Goal: Obtain resource: Download file/media

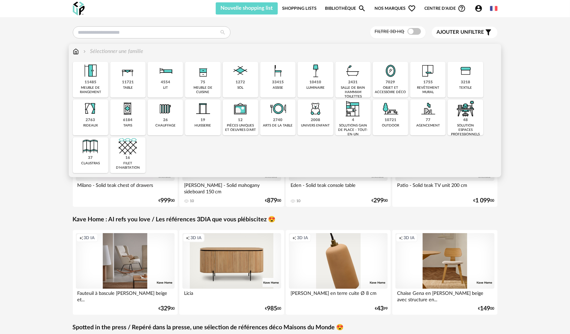
click at [391, 115] on img at bounding box center [391, 109] width 18 height 18
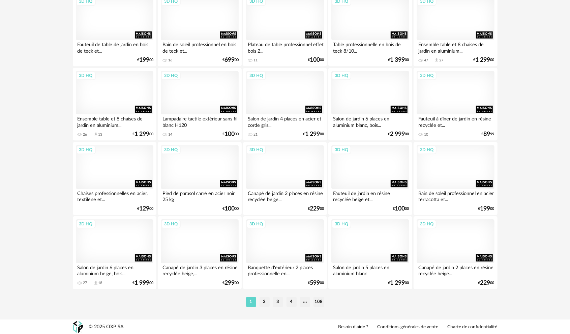
scroll to position [1292, 0]
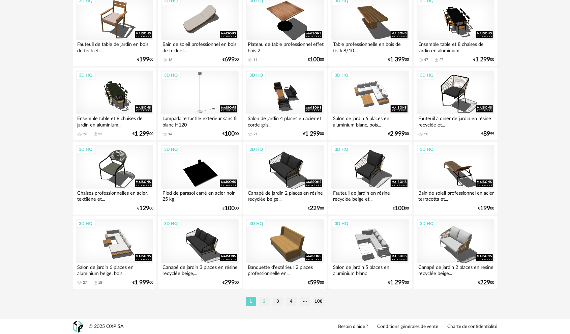
click at [265, 302] on li "2" at bounding box center [265, 301] width 10 height 9
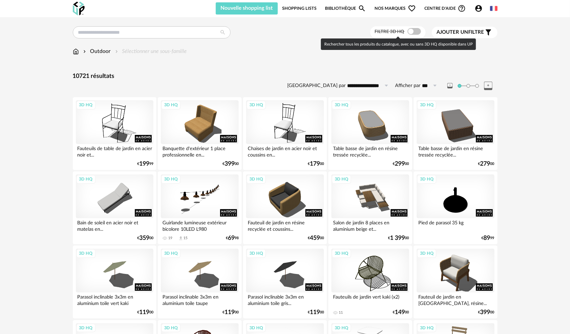
click at [418, 30] on span at bounding box center [414, 31] width 13 height 7
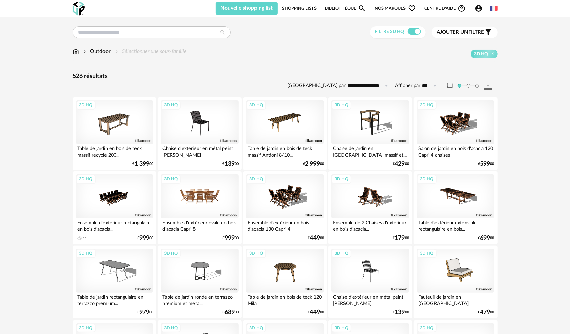
click at [198, 201] on div "3D HQ" at bounding box center [200, 196] width 78 height 44
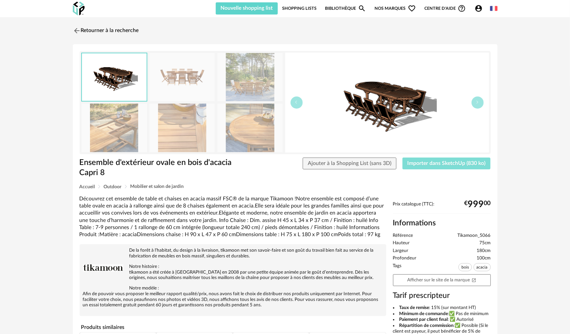
click at [416, 165] on span "Importer dans SketchUp (830 ko)" at bounding box center [447, 163] width 78 height 5
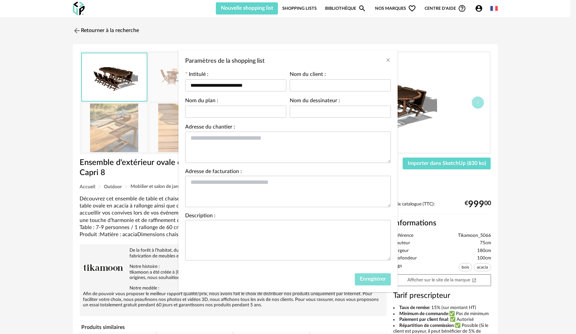
click at [369, 280] on span "Enregistrer" at bounding box center [373, 278] width 26 height 5
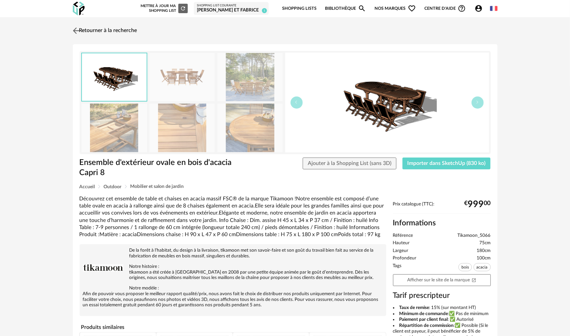
click at [75, 29] on img at bounding box center [76, 31] width 10 height 10
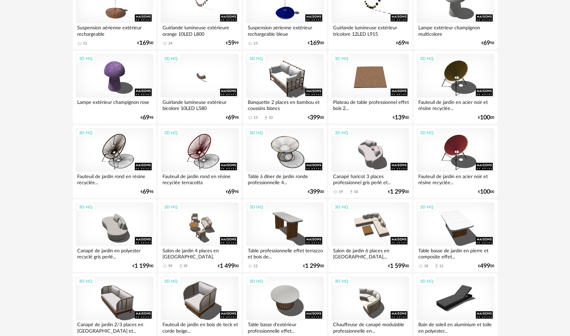
scroll to position [607, 0]
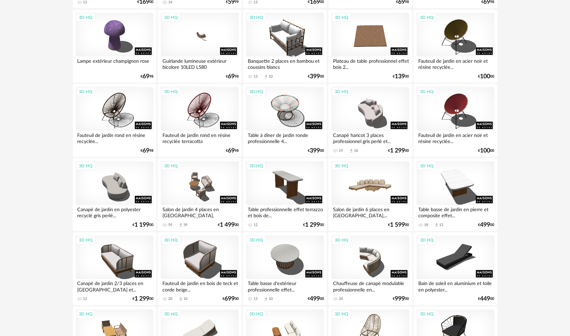
click at [370, 190] on div "3D HQ" at bounding box center [371, 183] width 78 height 44
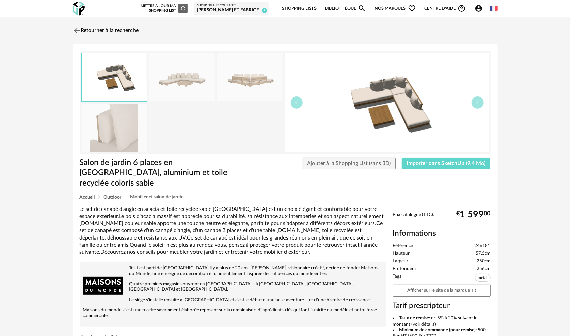
click at [95, 128] on img at bounding box center [114, 128] width 65 height 48
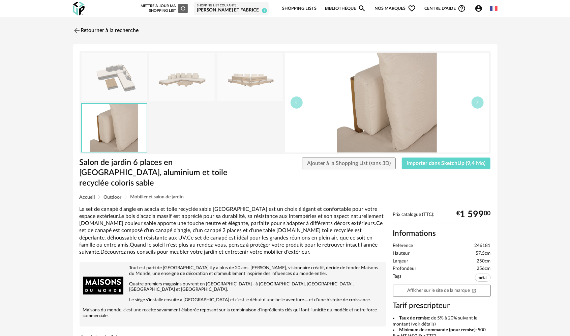
click at [256, 73] on img at bounding box center [250, 77] width 65 height 48
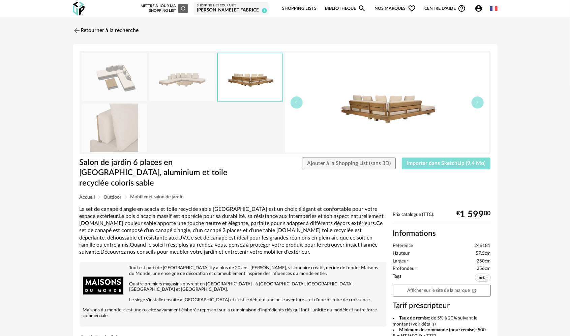
click at [418, 159] on button "Importer dans SketchUp (9,4 Mo)" at bounding box center [446, 164] width 89 height 12
click at [75, 30] on img at bounding box center [76, 31] width 10 height 10
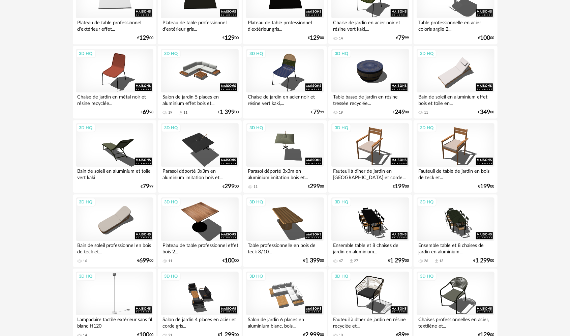
scroll to position [1113, 0]
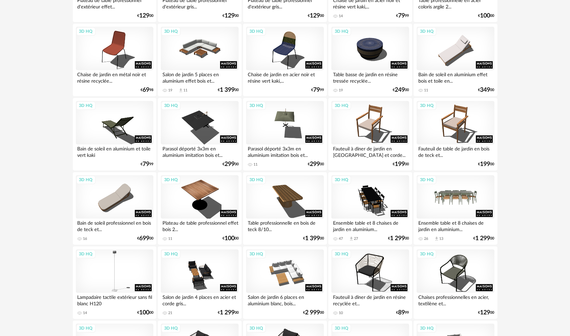
click at [463, 200] on div "3D HQ" at bounding box center [456, 197] width 78 height 44
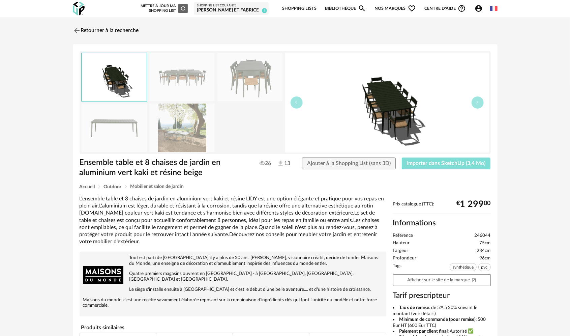
click at [465, 166] on button "Importer dans SketchUp (3,4 Mo)" at bounding box center [446, 164] width 89 height 12
click at [181, 125] on img at bounding box center [181, 128] width 65 height 48
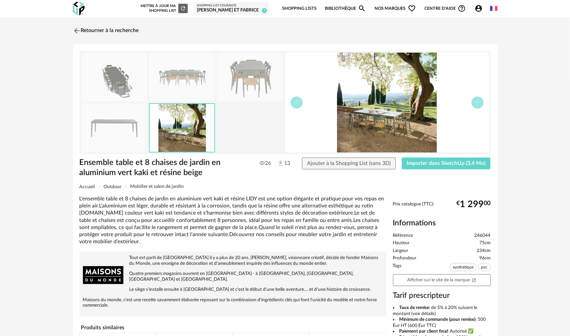
click at [262, 71] on img at bounding box center [250, 77] width 65 height 48
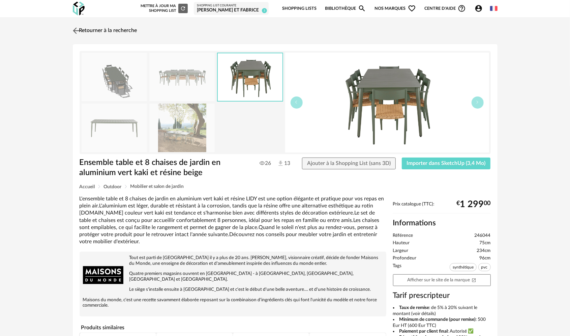
click at [72, 34] on img at bounding box center [76, 31] width 10 height 10
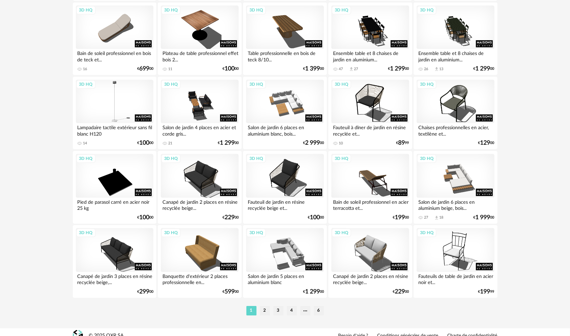
scroll to position [1290, 0]
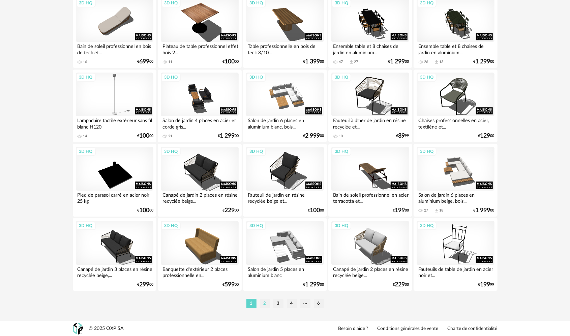
click at [266, 301] on li "2" at bounding box center [265, 303] width 10 height 9
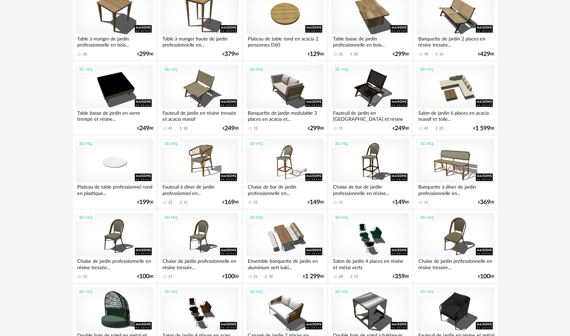
scroll to position [776, 0]
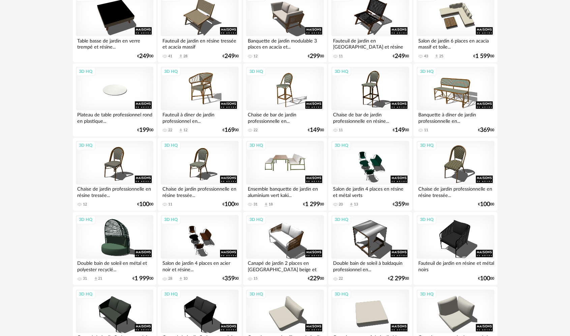
click at [285, 170] on div "3D HQ" at bounding box center [285, 163] width 78 height 44
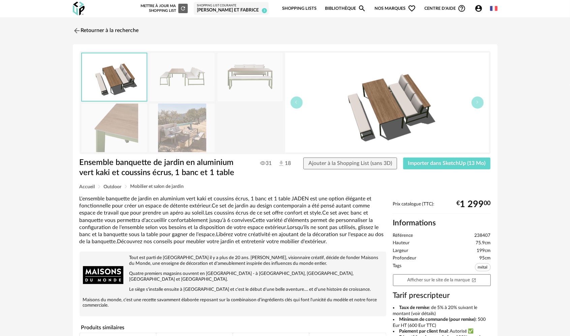
click at [168, 127] on img at bounding box center [181, 128] width 65 height 48
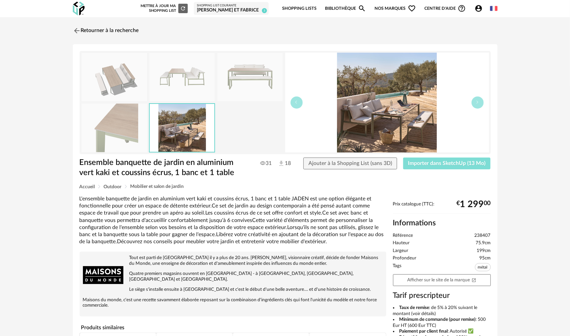
click at [429, 161] on span "Importer dans SketchUp (13 Mo)" at bounding box center [447, 163] width 78 height 5
click at [79, 31] on img at bounding box center [76, 31] width 10 height 10
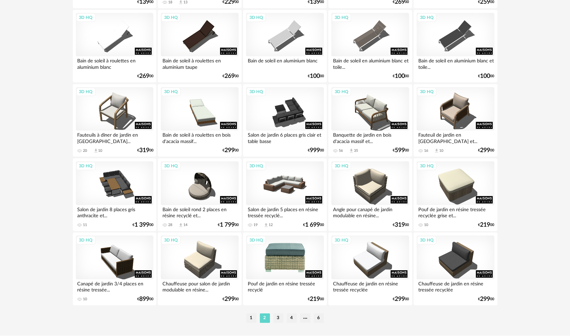
scroll to position [1282, 0]
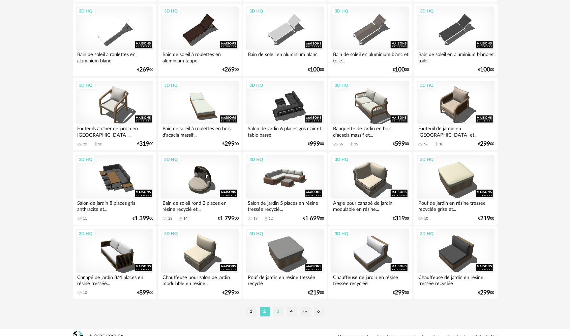
click at [277, 313] on li "3" at bounding box center [279, 311] width 10 height 9
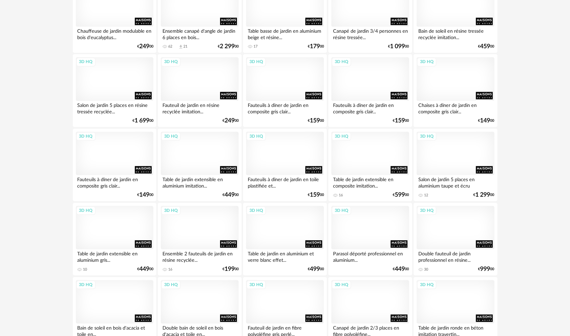
scroll to position [978, 0]
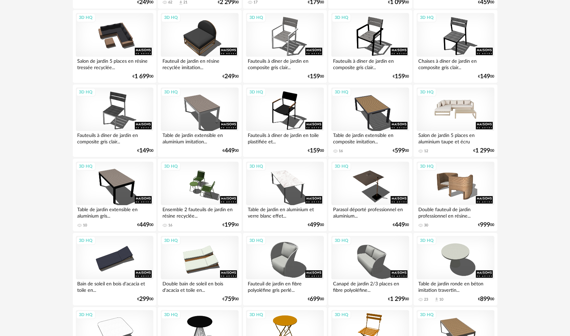
click at [467, 120] on div "3D HQ" at bounding box center [456, 109] width 78 height 44
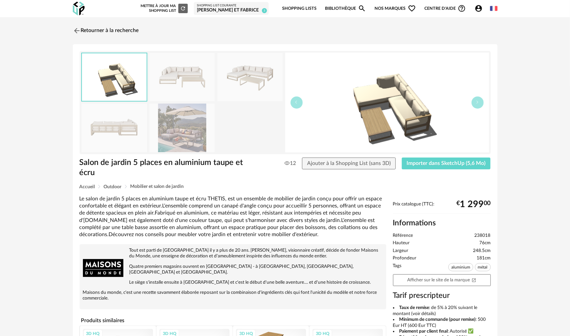
click at [201, 132] on img at bounding box center [181, 128] width 65 height 48
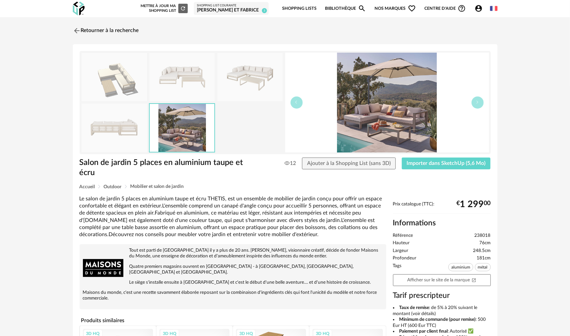
click at [241, 74] on img at bounding box center [250, 77] width 65 height 48
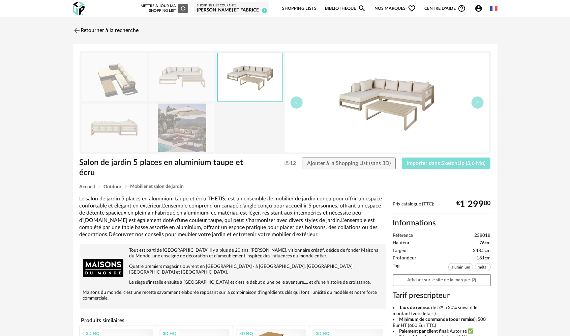
click at [434, 162] on span "Importer dans SketchUp (5,6 Mo)" at bounding box center [446, 163] width 79 height 5
click at [78, 33] on img at bounding box center [76, 31] width 10 height 10
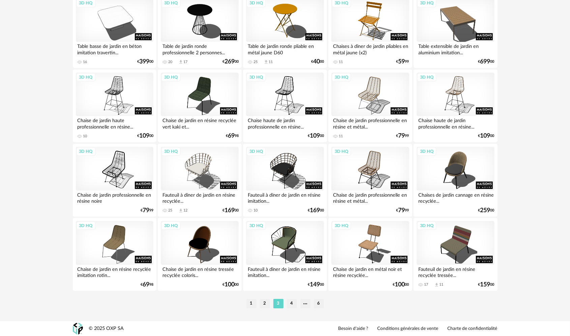
scroll to position [1290, 0]
click at [291, 306] on li "4" at bounding box center [292, 303] width 10 height 9
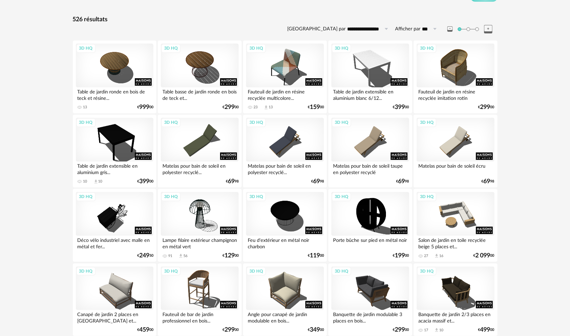
scroll to position [67, 0]
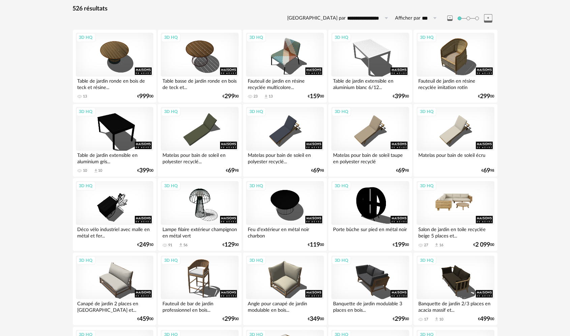
click at [469, 207] on div "3D HQ" at bounding box center [456, 203] width 78 height 44
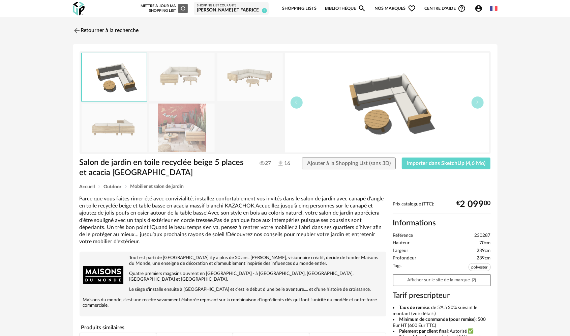
click at [166, 138] on img at bounding box center [181, 128] width 65 height 48
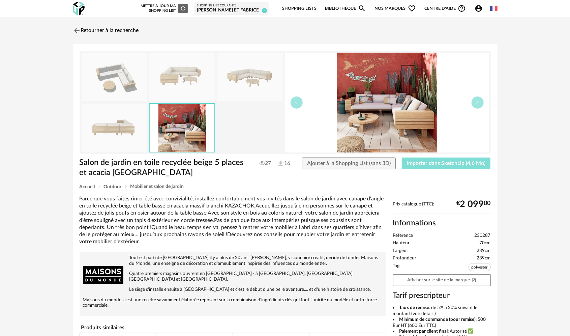
click at [458, 166] on button "Importer dans SketchUp (4,6 Mo)" at bounding box center [446, 164] width 89 height 12
click at [80, 34] on img at bounding box center [76, 31] width 10 height 10
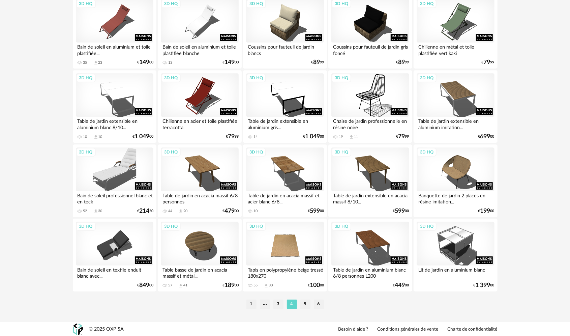
scroll to position [1290, 0]
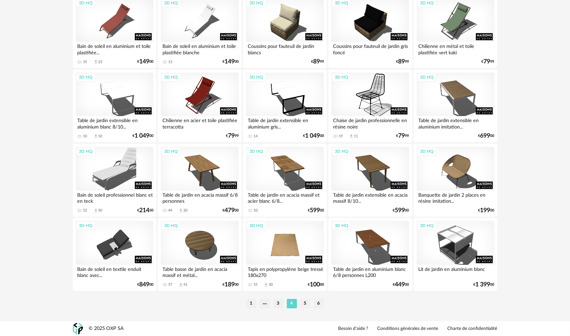
click at [311, 306] on ul "1 3 4 5 6" at bounding box center [285, 303] width 81 height 9
click at [307, 301] on li "5" at bounding box center [306, 303] width 10 height 9
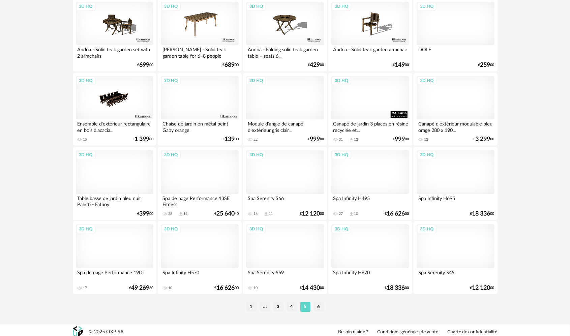
scroll to position [1290, 0]
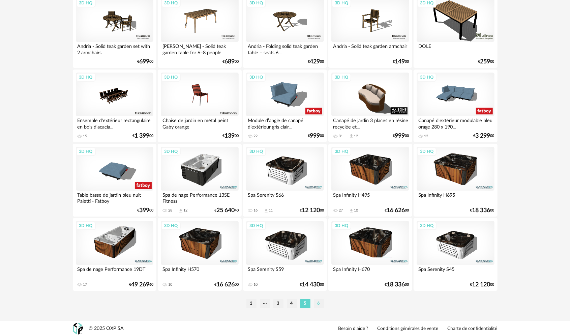
click at [316, 303] on li "6" at bounding box center [319, 303] width 10 height 9
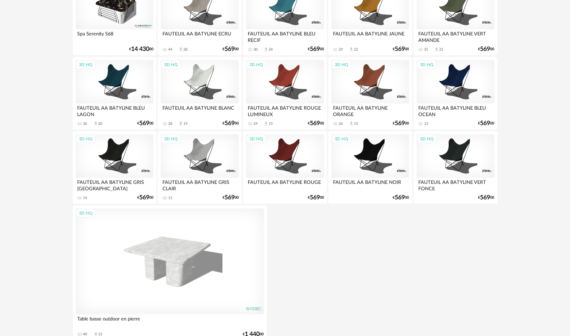
scroll to position [313, 0]
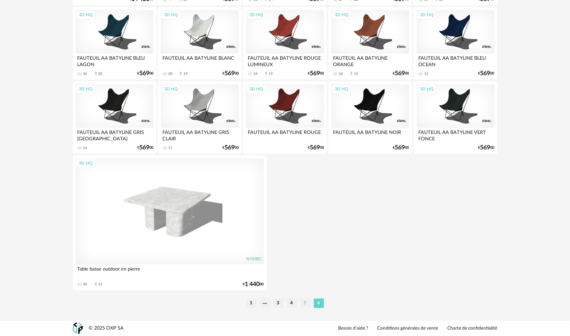
click at [303, 305] on li "5" at bounding box center [306, 303] width 10 height 9
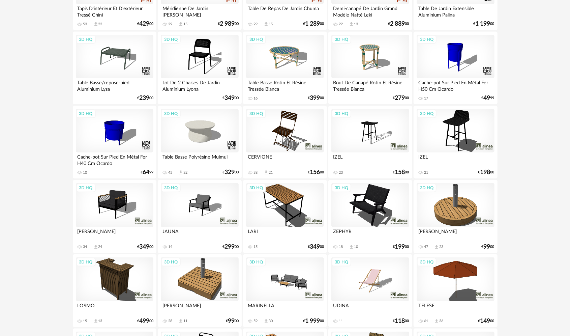
scroll to position [438, 0]
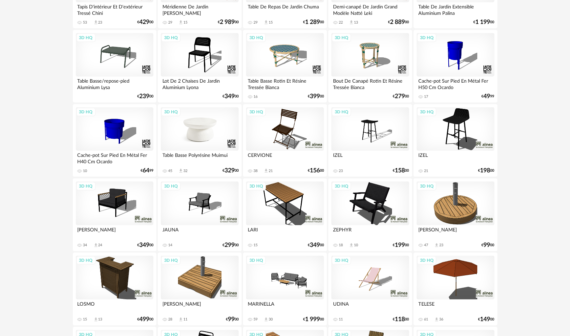
click at [204, 131] on div "3D HQ" at bounding box center [200, 129] width 78 height 44
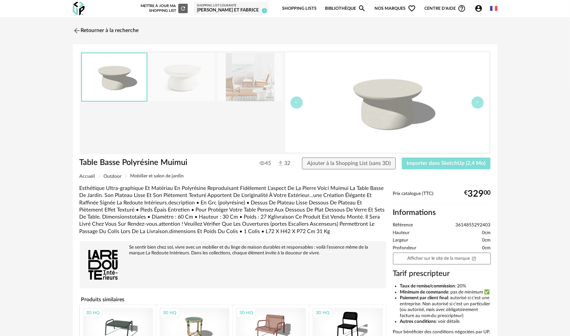
click at [425, 163] on span "Importer dans SketchUp (2,4 Mo)" at bounding box center [446, 163] width 79 height 5
click at [74, 30] on img at bounding box center [76, 31] width 10 height 10
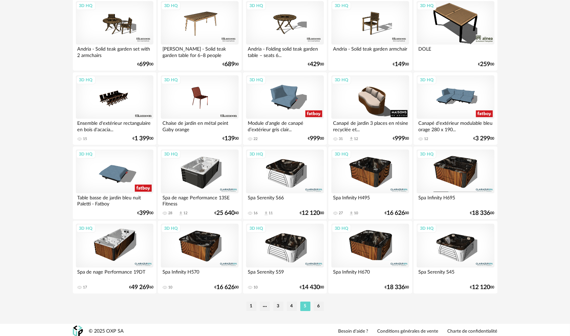
scroll to position [1290, 0]
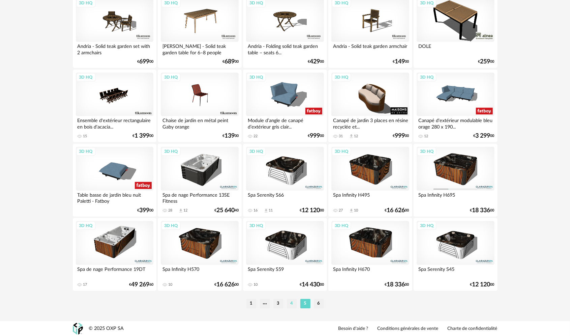
click at [287, 302] on li "4" at bounding box center [292, 303] width 10 height 9
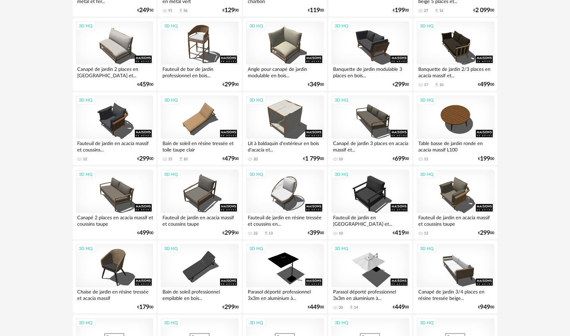
scroll to position [304, 0]
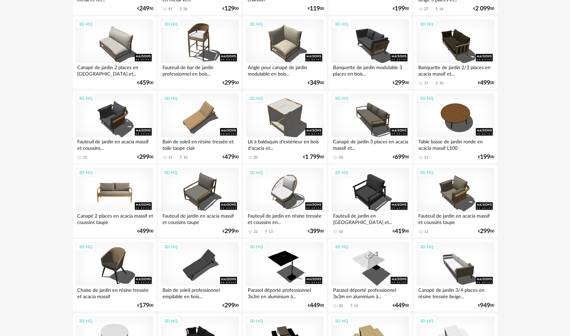
click at [126, 195] on div "3D HQ" at bounding box center [115, 190] width 78 height 44
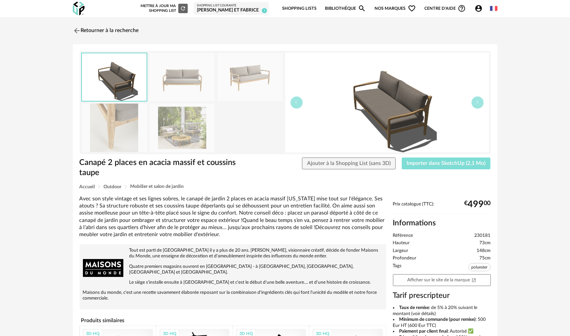
click at [429, 165] on span "Importer dans SketchUp (2,1 Mo)" at bounding box center [446, 163] width 79 height 5
click at [72, 27] on div "Retourner à la recherche Canapé 2 places en acacia massif et coussins taupe Can…" at bounding box center [285, 247] width 437 height 449
click at [77, 29] on img at bounding box center [76, 31] width 10 height 10
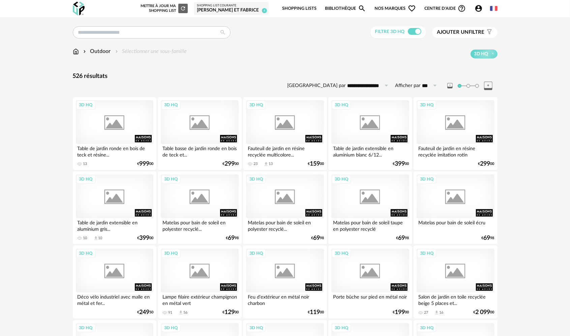
scroll to position [304, 0]
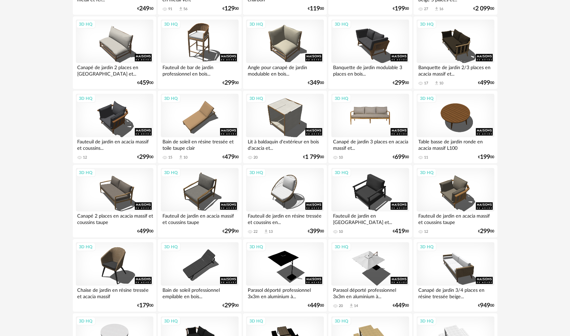
click at [387, 116] on div "3D HQ" at bounding box center [371, 116] width 78 height 44
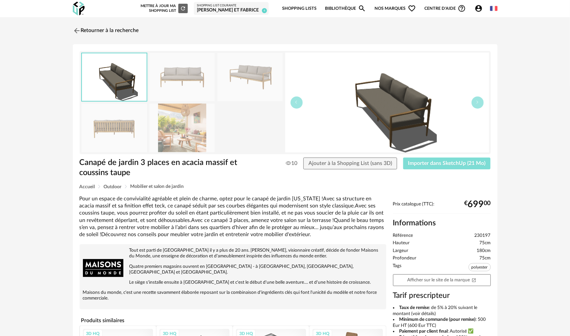
click at [444, 162] on span "Importer dans SketchUp (21 Mo)" at bounding box center [447, 163] width 78 height 5
click at [79, 29] on img at bounding box center [76, 31] width 10 height 10
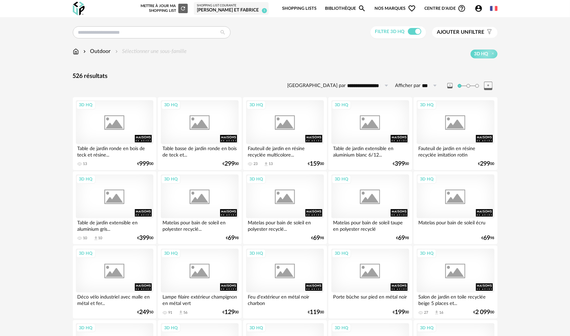
scroll to position [304, 0]
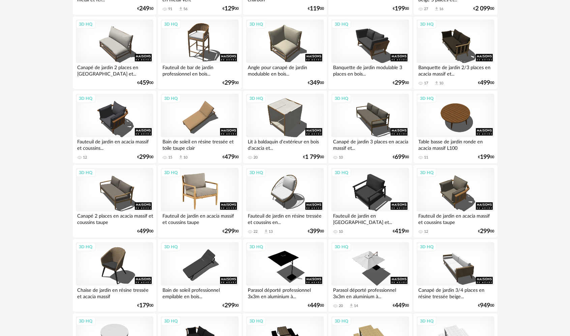
click at [196, 187] on div "3D HQ" at bounding box center [200, 190] width 78 height 44
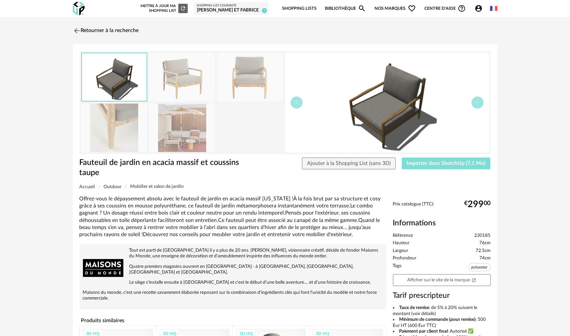
click at [463, 161] on span "Importer dans SketchUp (7,1 Mo)" at bounding box center [446, 163] width 79 height 5
click at [76, 28] on img at bounding box center [76, 31] width 10 height 10
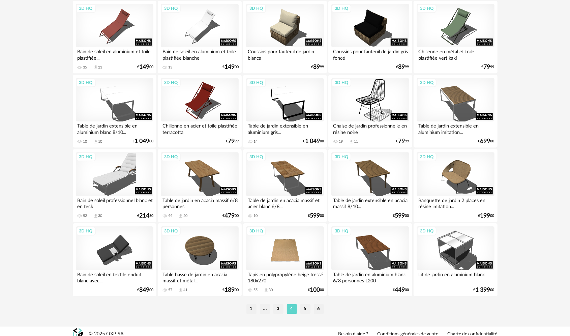
scroll to position [1290, 0]
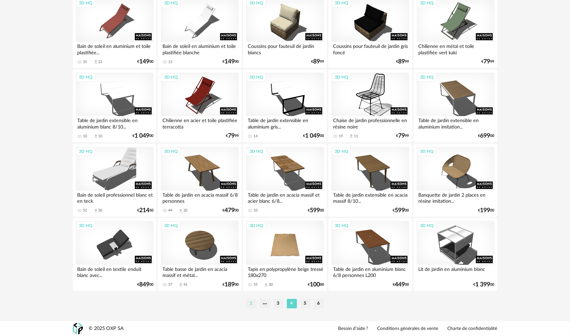
click at [252, 305] on li "1" at bounding box center [252, 303] width 10 height 9
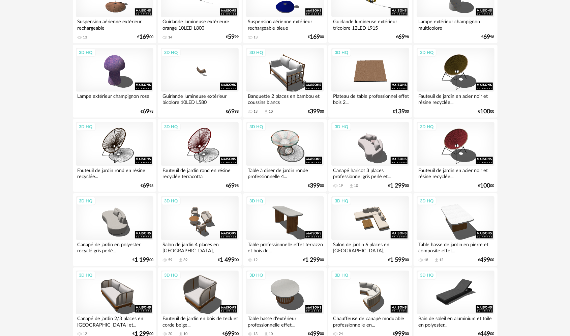
scroll to position [573, 0]
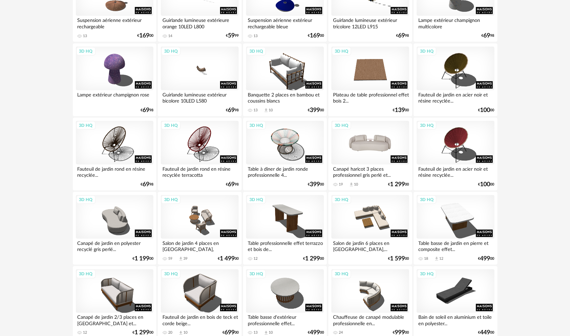
click at [379, 157] on div "3D HQ" at bounding box center [371, 143] width 78 height 44
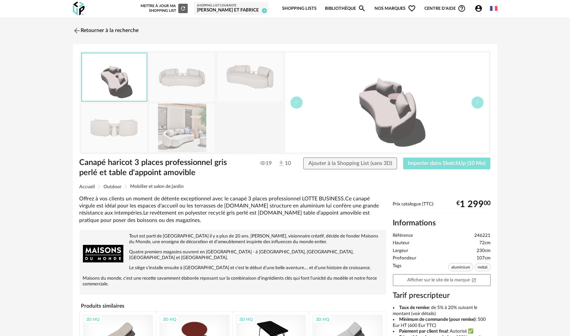
click at [421, 166] on span "Importer dans SketchUp (10 Mo)" at bounding box center [447, 163] width 78 height 5
click at [77, 32] on img at bounding box center [76, 31] width 10 height 10
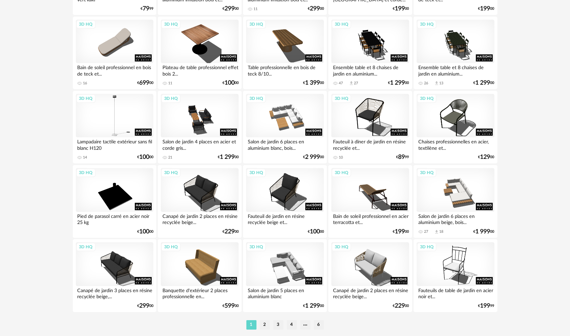
scroll to position [1290, 0]
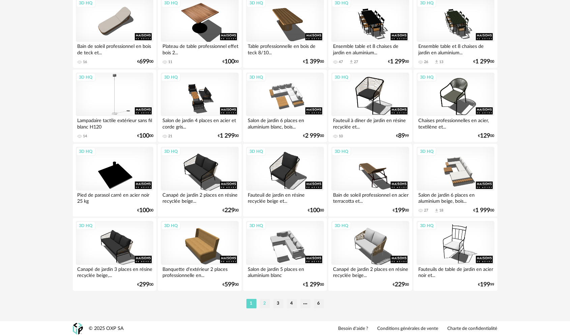
click at [263, 303] on li "2" at bounding box center [265, 303] width 10 height 9
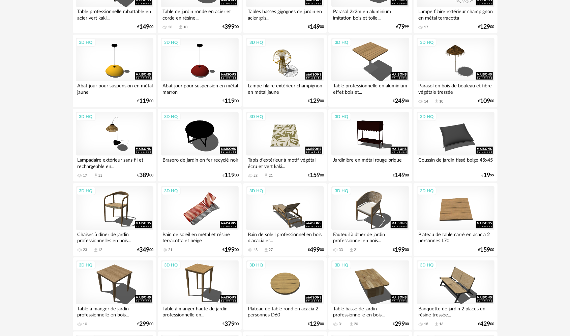
scroll to position [472, 0]
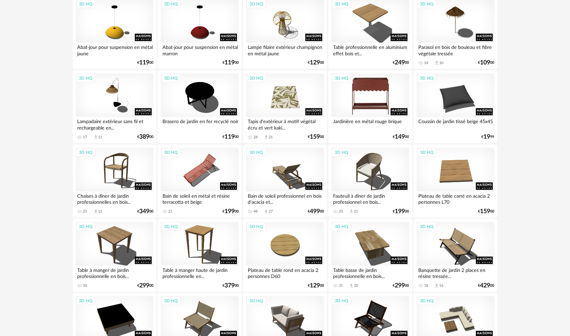
click at [350, 98] on div "3D HQ" at bounding box center [371, 96] width 78 height 44
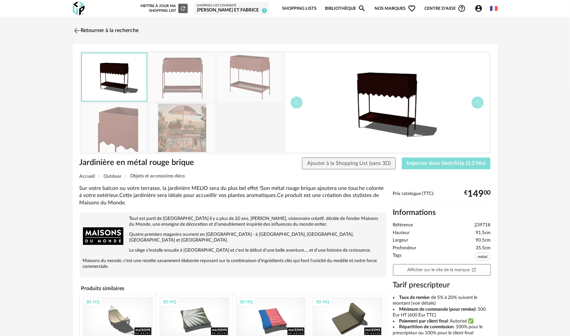
click at [425, 167] on button "Importer dans SketchUp (3,3 Mo)" at bounding box center [446, 164] width 89 height 12
click at [76, 31] on img at bounding box center [76, 31] width 10 height 10
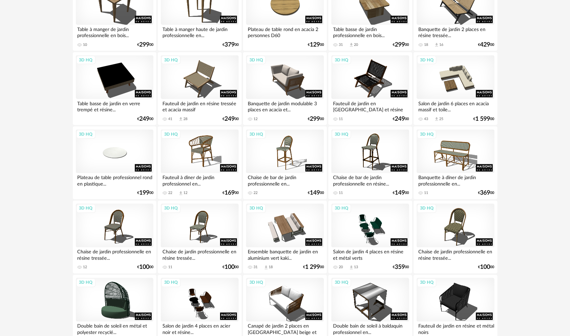
scroll to position [573, 0]
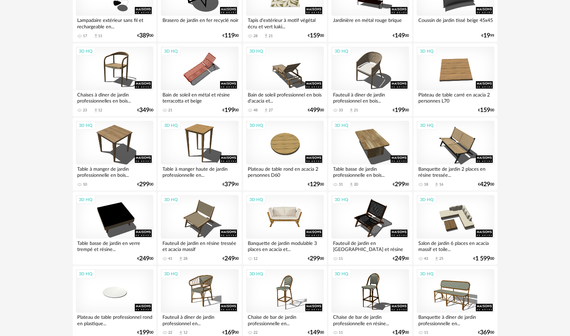
click at [289, 219] on div "3D HQ" at bounding box center [285, 217] width 78 height 44
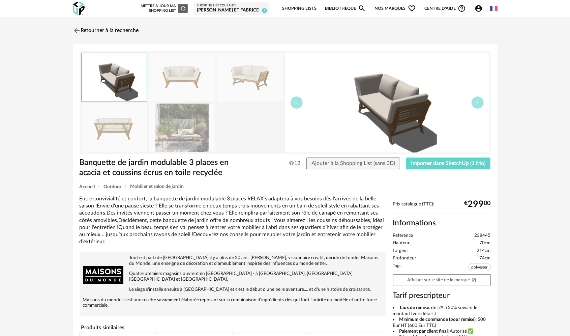
click at [191, 146] on img at bounding box center [181, 128] width 65 height 48
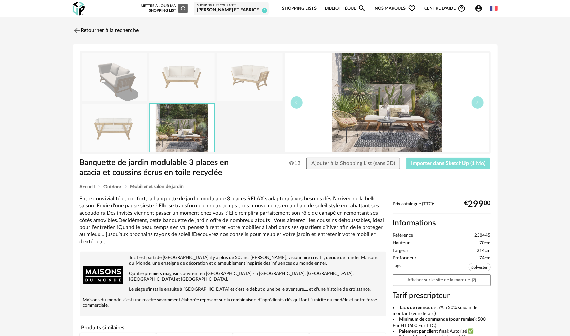
click at [446, 159] on button "Importer dans SketchUp (1 Mo)" at bounding box center [448, 164] width 85 height 12
click at [78, 29] on img at bounding box center [76, 31] width 10 height 10
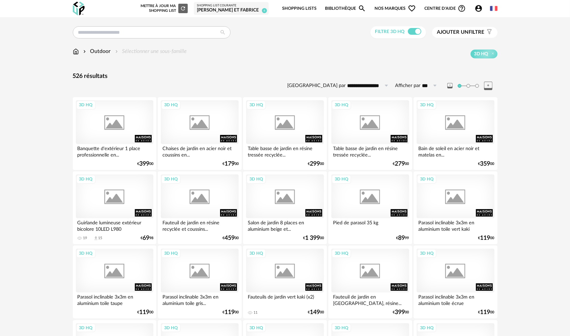
scroll to position [573, 0]
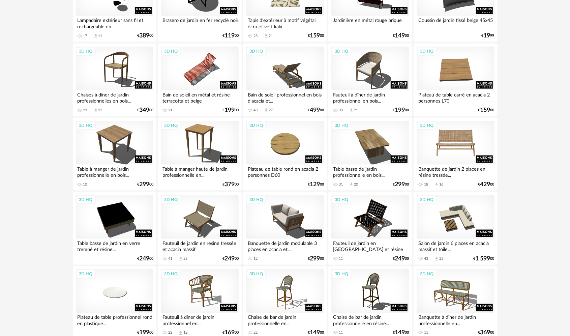
click at [484, 144] on div "3D HQ" at bounding box center [456, 143] width 78 height 44
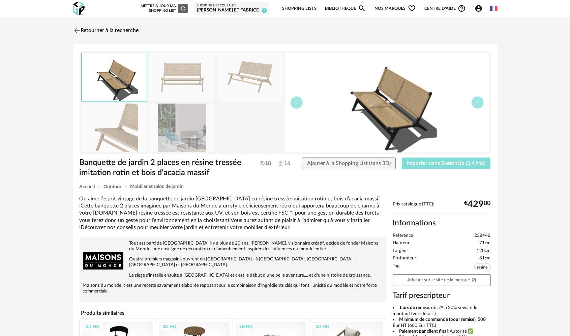
click at [449, 163] on span "Importer dans SketchUp (5,4 Mo)" at bounding box center [446, 163] width 79 height 5
click at [76, 29] on img at bounding box center [76, 31] width 10 height 10
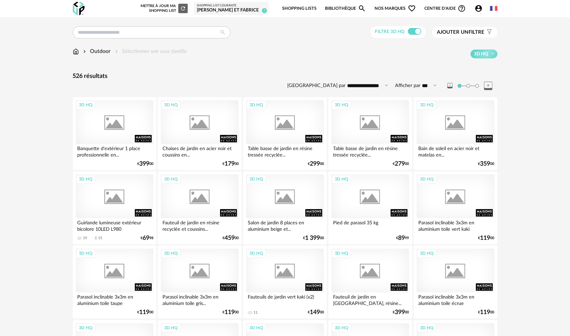
scroll to position [573, 0]
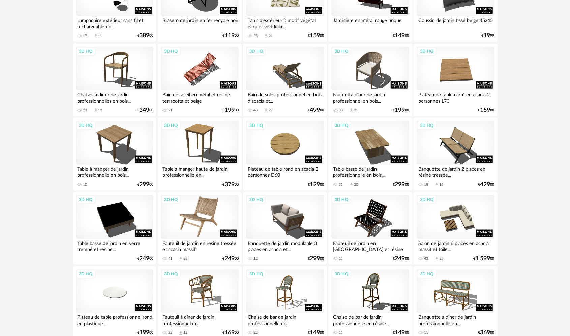
click at [204, 213] on div "3D HQ" at bounding box center [200, 217] width 78 height 44
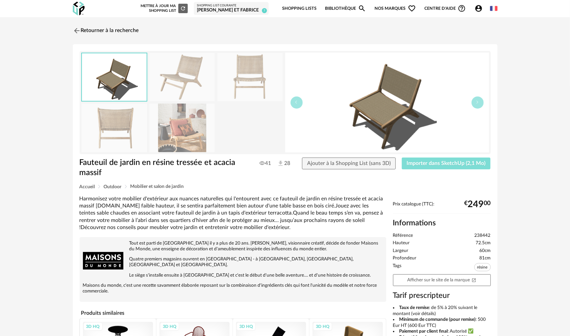
click at [427, 163] on span "Importer dans SketchUp (2,1 Mo)" at bounding box center [446, 163] width 79 height 5
click at [74, 28] on img at bounding box center [76, 31] width 10 height 10
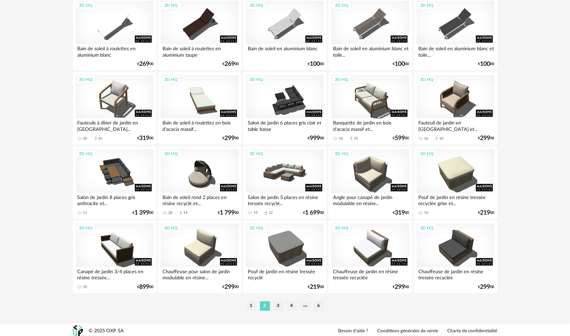
scroll to position [1290, 0]
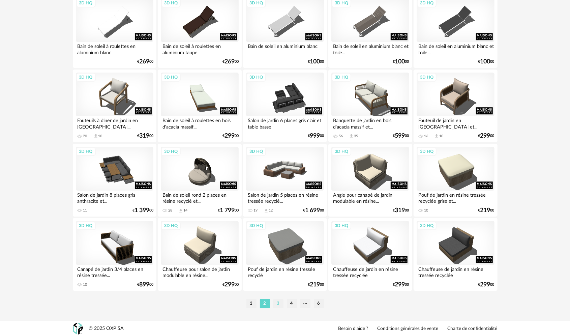
click at [278, 302] on li "3" at bounding box center [279, 303] width 10 height 9
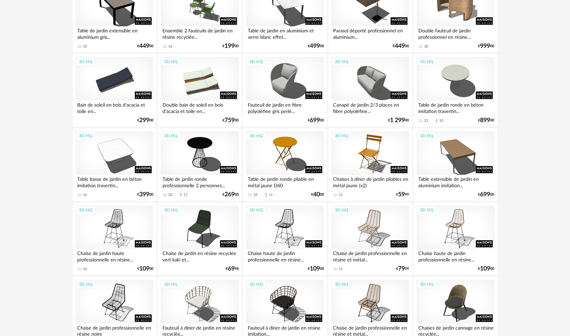
scroll to position [1181, 0]
